Goal: Transaction & Acquisition: Book appointment/travel/reservation

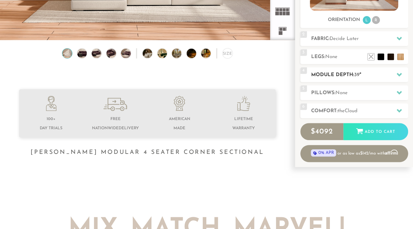
scroll to position [147, 0]
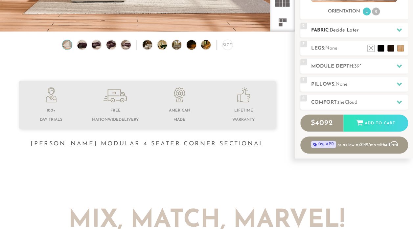
click at [399, 33] on icon at bounding box center [398, 29] width 5 height 5
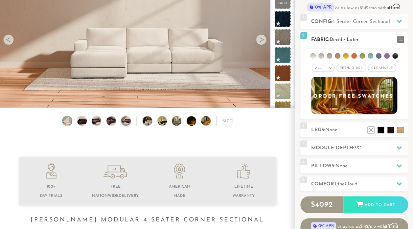
scroll to position [56, 0]
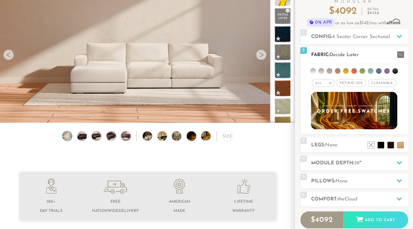
click at [348, 74] on li at bounding box center [346, 71] width 6 height 6
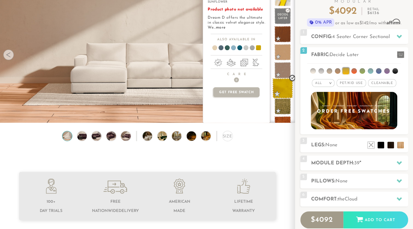
click at [284, 98] on span at bounding box center [282, 88] width 21 height 21
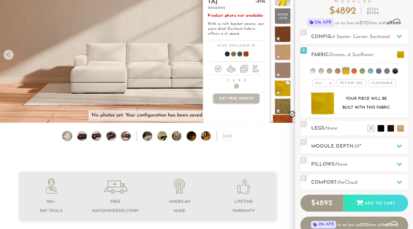
click at [283, 130] on span at bounding box center [282, 124] width 21 height 21
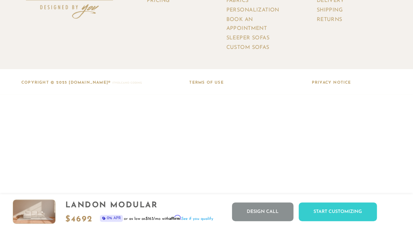
scroll to position [7007, 0]
click at [272, 33] on link "Book an Appointment" at bounding box center [261, 23] width 71 height 18
